Goal: Task Accomplishment & Management: Manage account settings

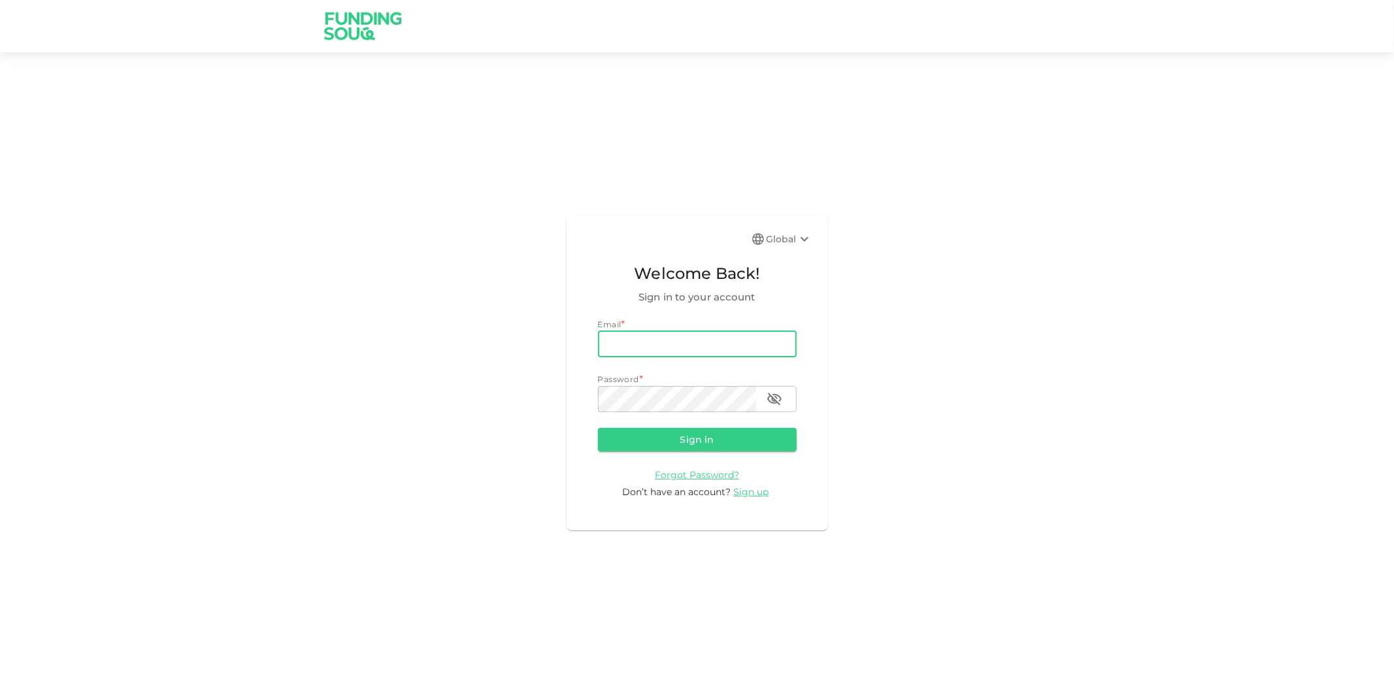
click at [682, 349] on input "email" at bounding box center [697, 344] width 199 height 26
type input "[PERSON_NAME][EMAIL_ADDRESS][DOMAIN_NAME]"
click at [598, 428] on button "Sign in" at bounding box center [697, 440] width 199 height 24
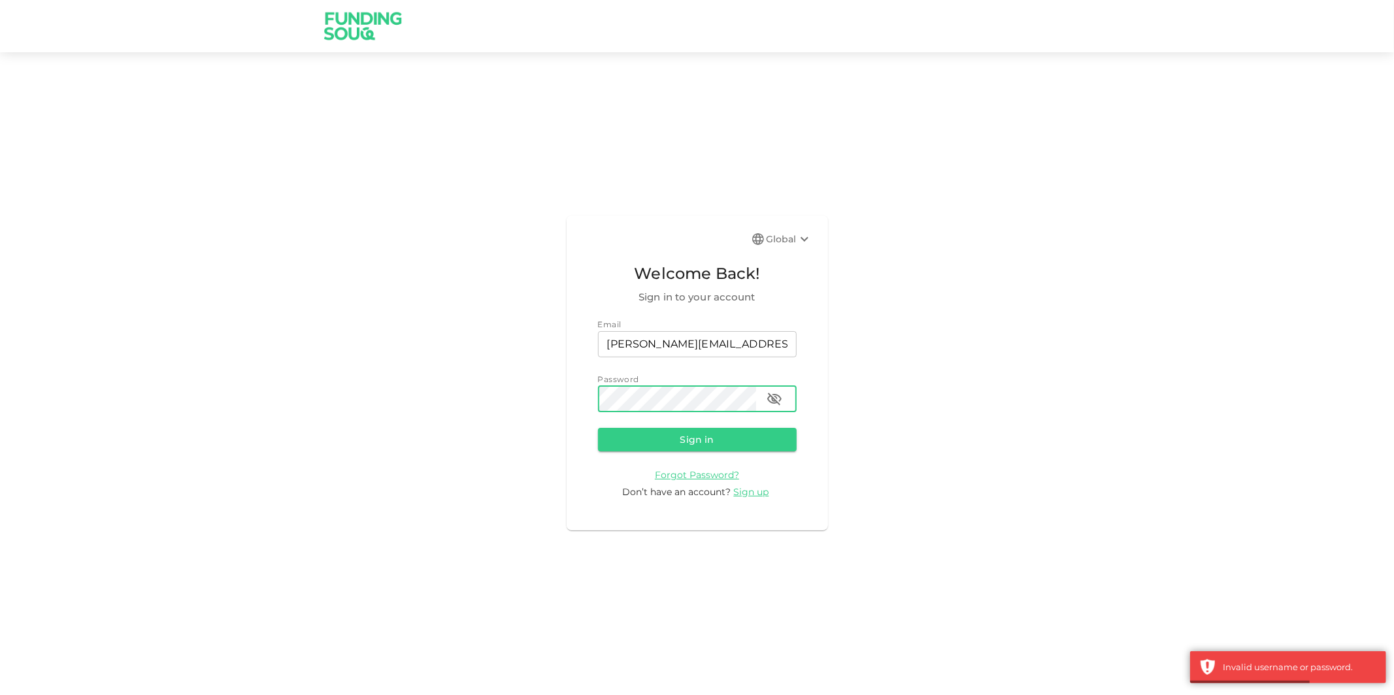
click at [776, 397] on icon "button" at bounding box center [774, 399] width 14 height 12
click at [598, 428] on button "Sign in" at bounding box center [697, 440] width 199 height 24
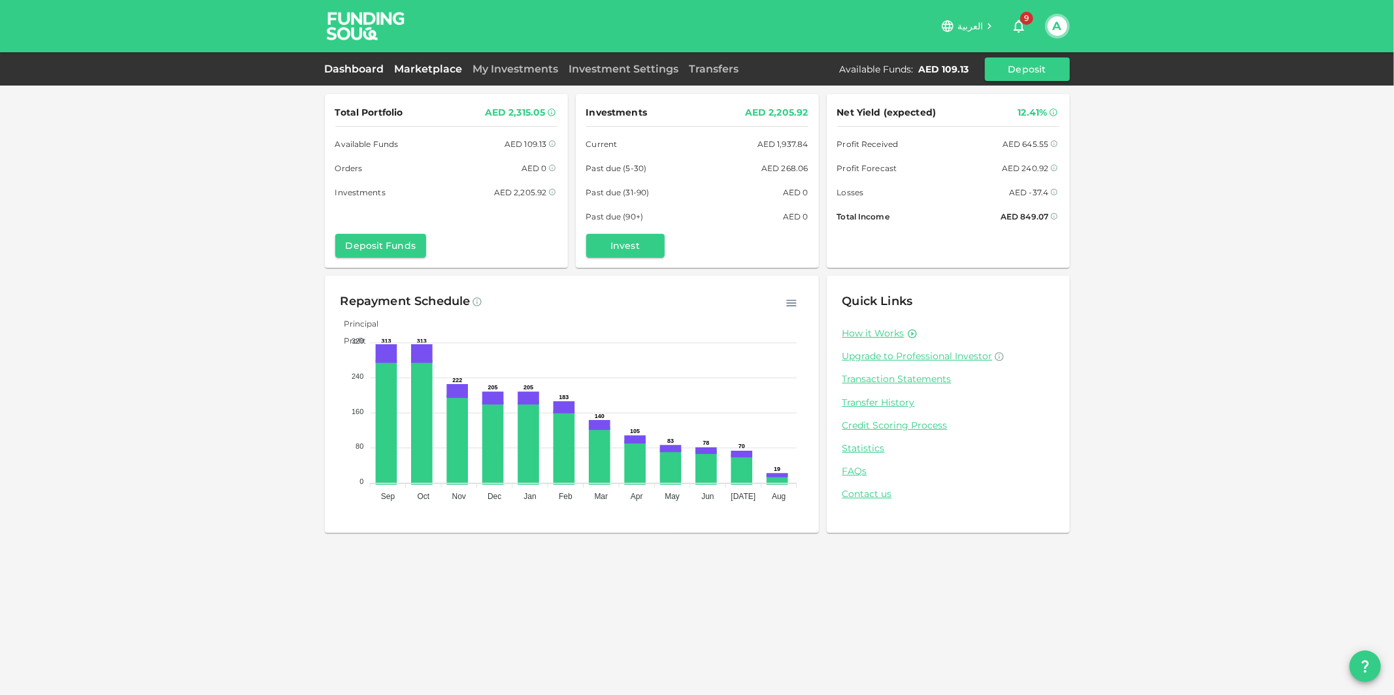
click at [420, 63] on link "Marketplace" at bounding box center [429, 69] width 78 height 12
